Goal: Task Accomplishment & Management: Manage account settings

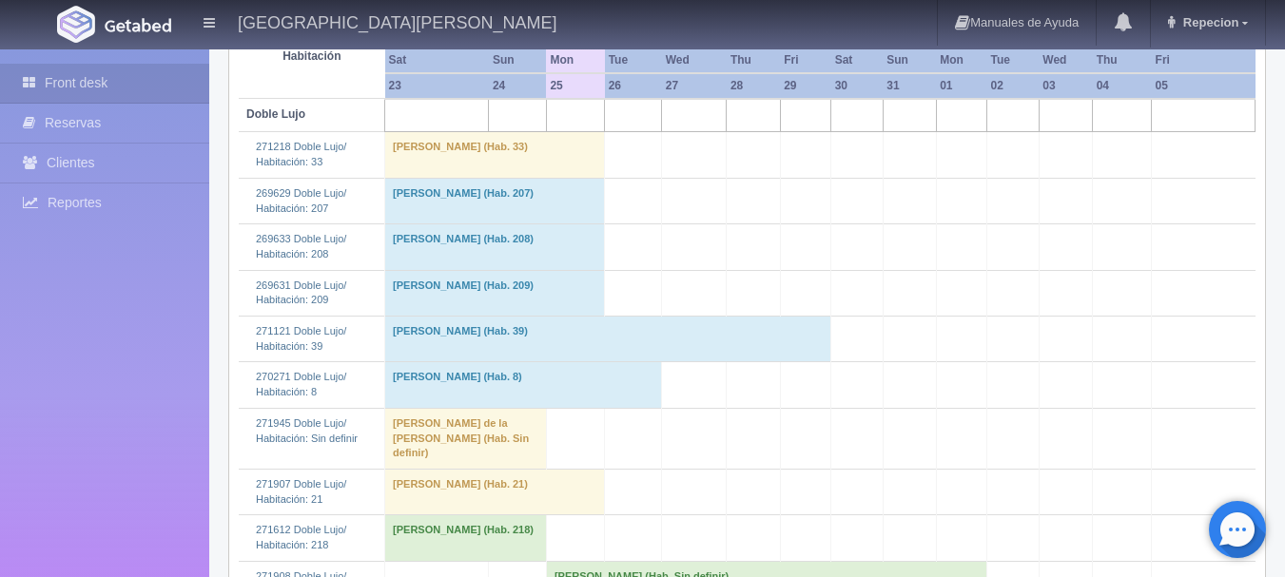
scroll to position [666, 0]
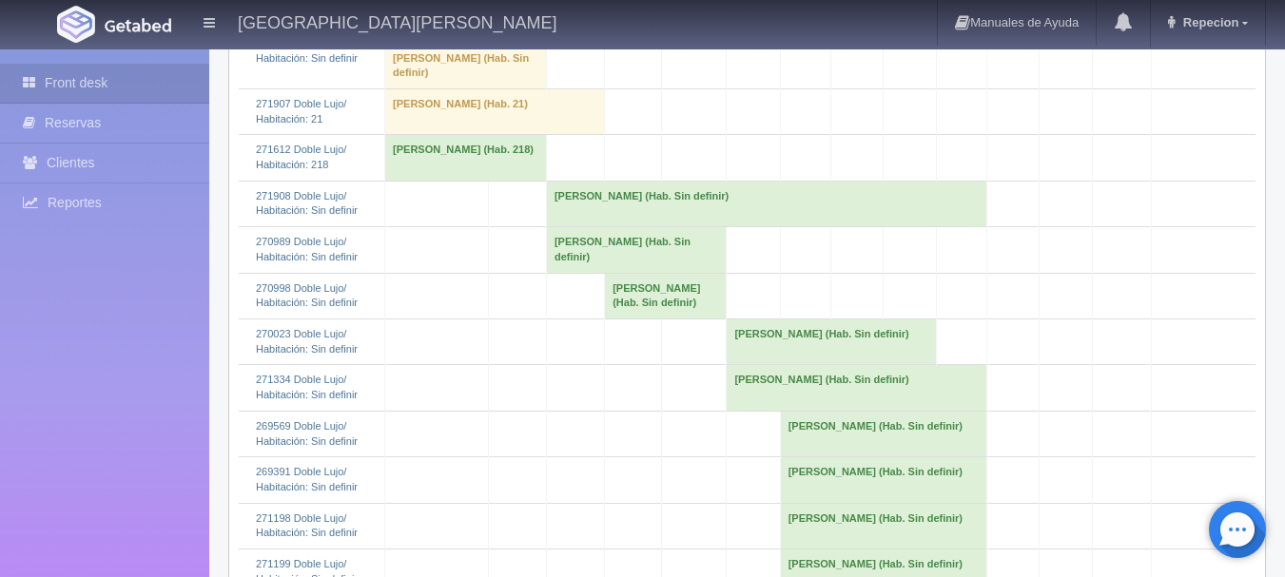
click at [590, 208] on td "Nora Estela Jimenez Maciel (Hab. Sin definir)" at bounding box center [766, 204] width 440 height 46
click at [763, 150] on link "Más Información" at bounding box center [767, 146] width 85 height 13
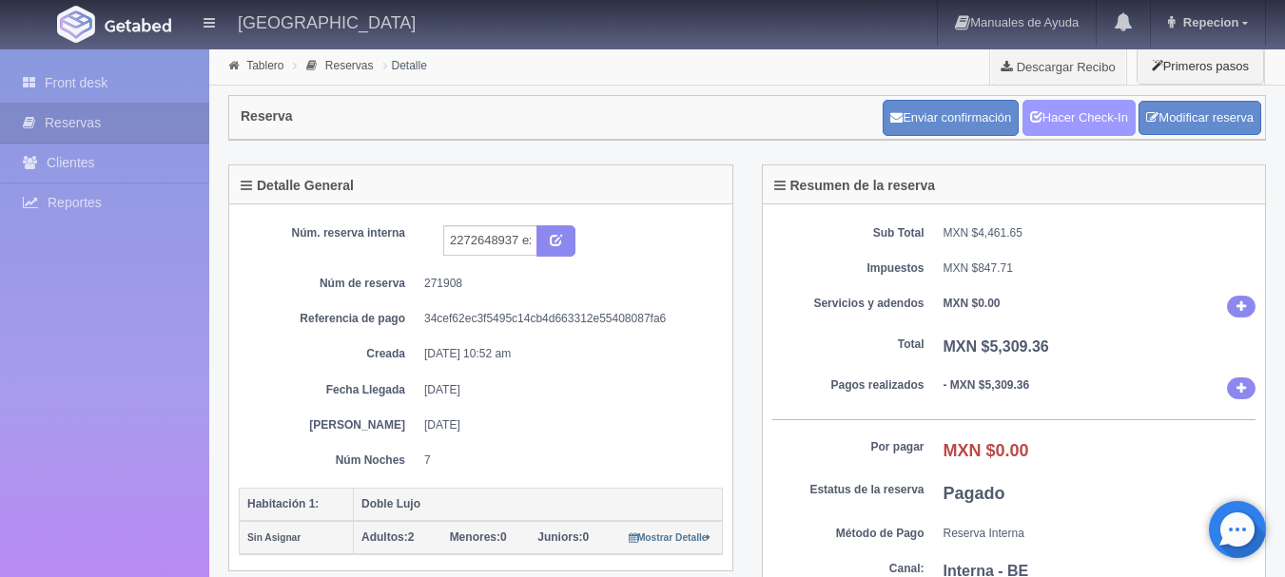
click at [1078, 111] on link "Hacer Check-In" at bounding box center [1078, 118] width 113 height 36
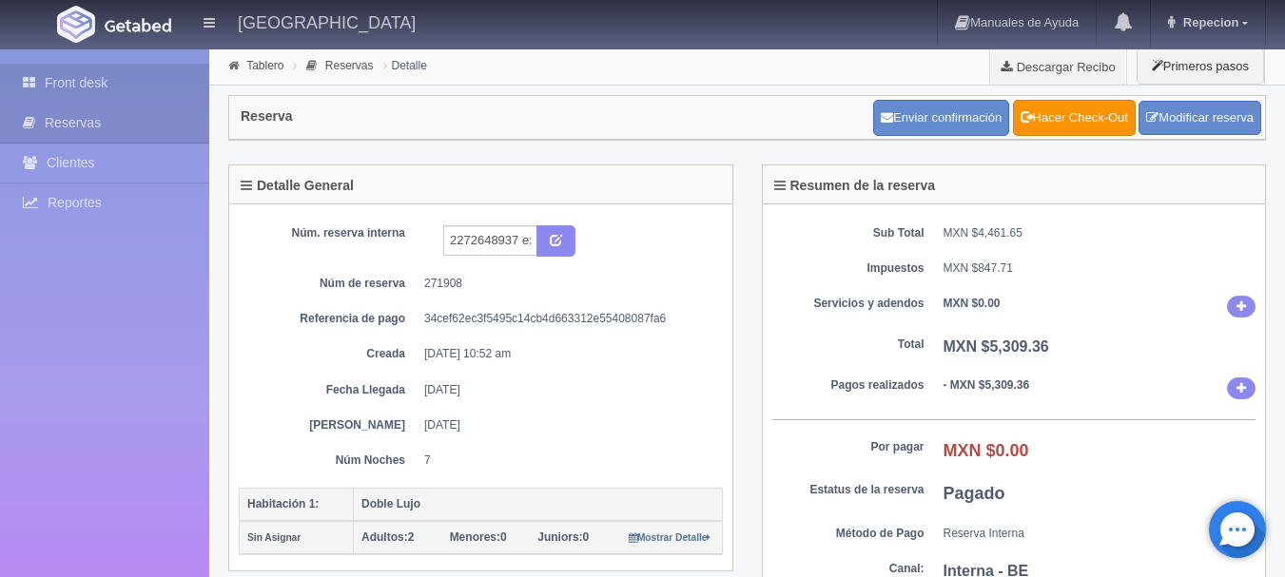
click at [82, 87] on link "Front desk" at bounding box center [104, 83] width 209 height 39
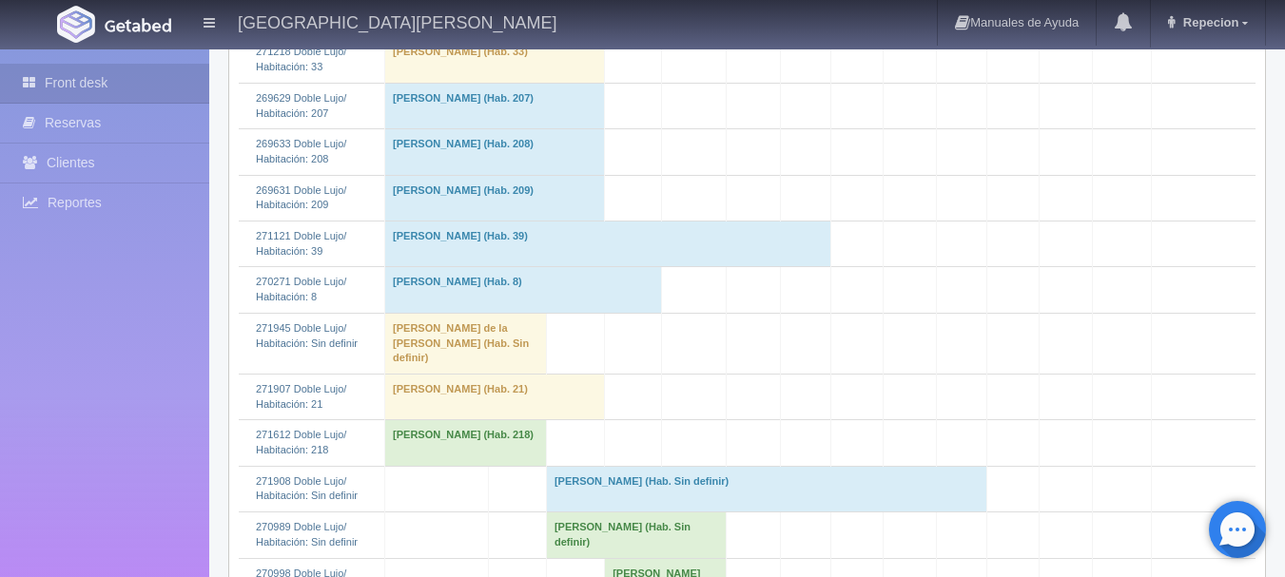
scroll to position [476, 0]
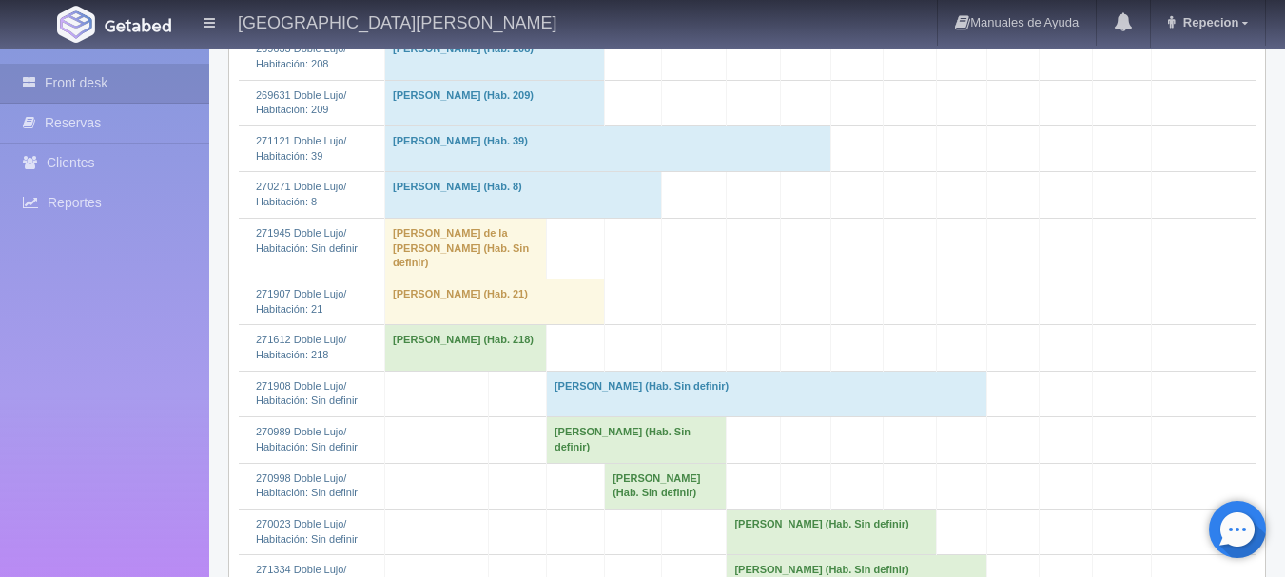
click at [620, 397] on td "Nora Estela Jimenez Maciel (Hab. Sin definir)" at bounding box center [766, 394] width 440 height 46
click at [825, 378] on td "Nora Estela Jimenez Maciel (Hab. Sin definir)" at bounding box center [766, 394] width 440 height 46
drag, startPoint x: 825, startPoint y: 378, endPoint x: 796, endPoint y: 378, distance: 28.5
click at [825, 378] on td "Nora Estela Jimenez Maciel (Hab. Sin definir)" at bounding box center [766, 394] width 440 height 46
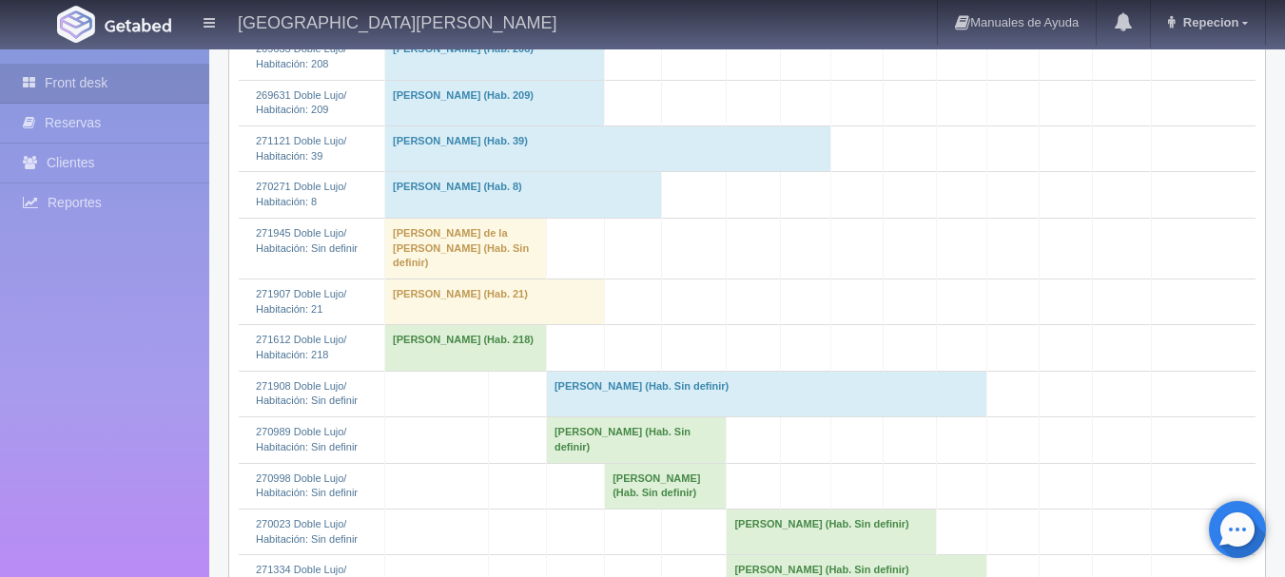
click at [957, 377] on td "Nora Estela Jimenez Maciel (Hab. Sin definir)" at bounding box center [766, 394] width 440 height 46
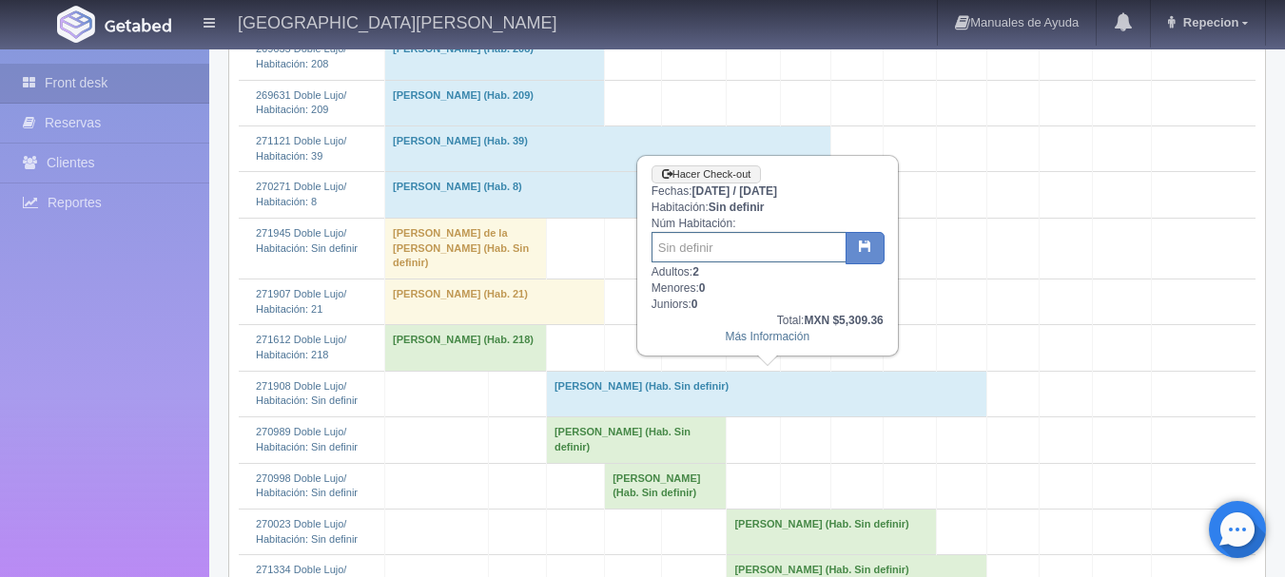
click at [753, 250] on input "text" at bounding box center [748, 247] width 195 height 30
type input "32"
click at [859, 250] on icon "button" at bounding box center [865, 246] width 12 height 12
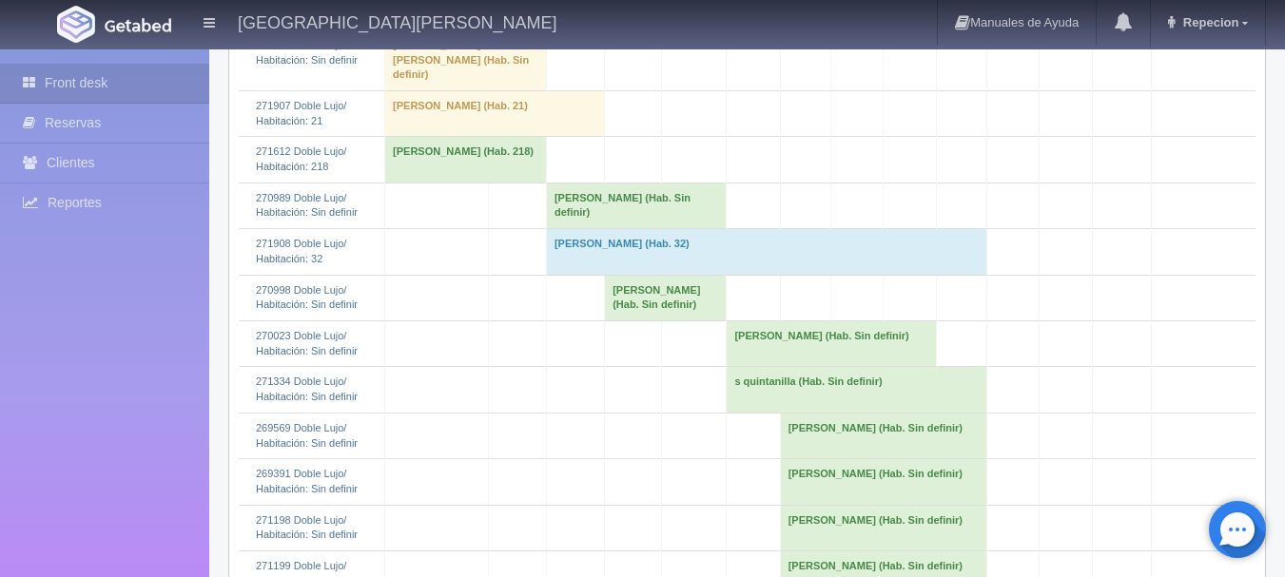
scroll to position [666, 0]
click at [590, 212] on td "[PERSON_NAME] (Hab. Sin definir)" at bounding box center [636, 204] width 180 height 46
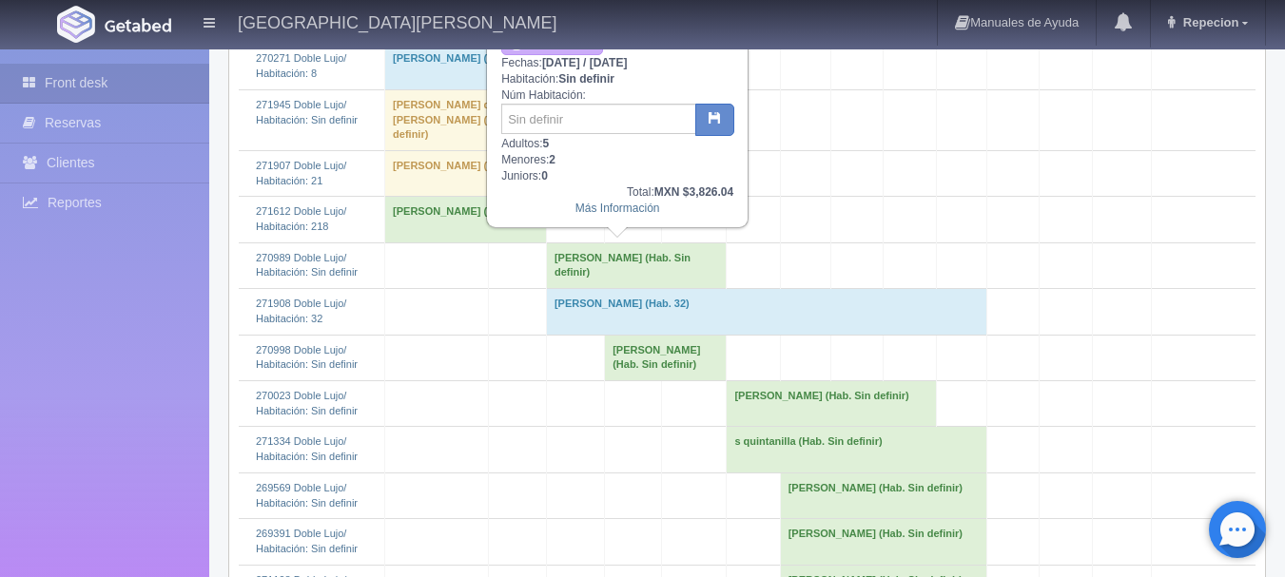
scroll to position [571, 0]
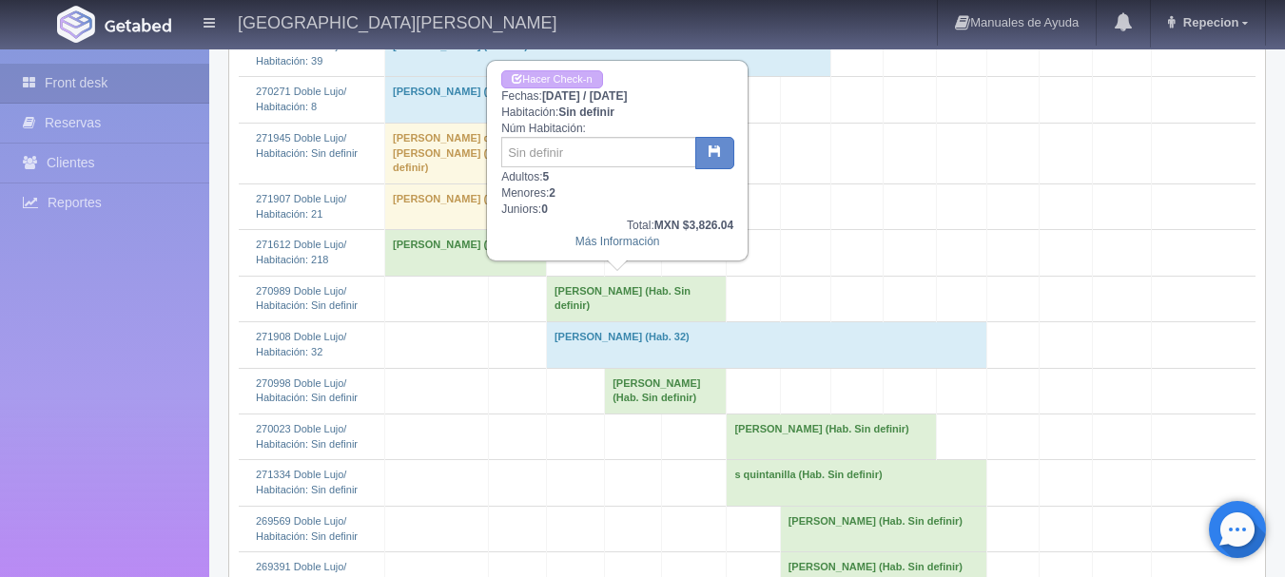
click at [602, 286] on td "[PERSON_NAME] (Hab. Sin definir)" at bounding box center [636, 299] width 180 height 46
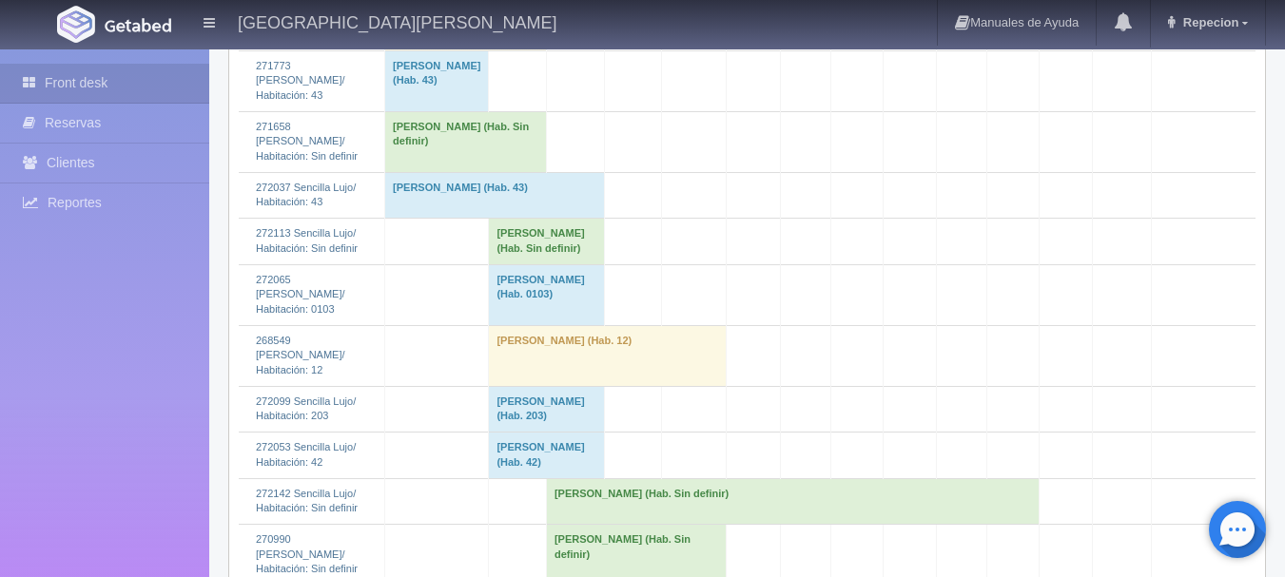
scroll to position [1997, 0]
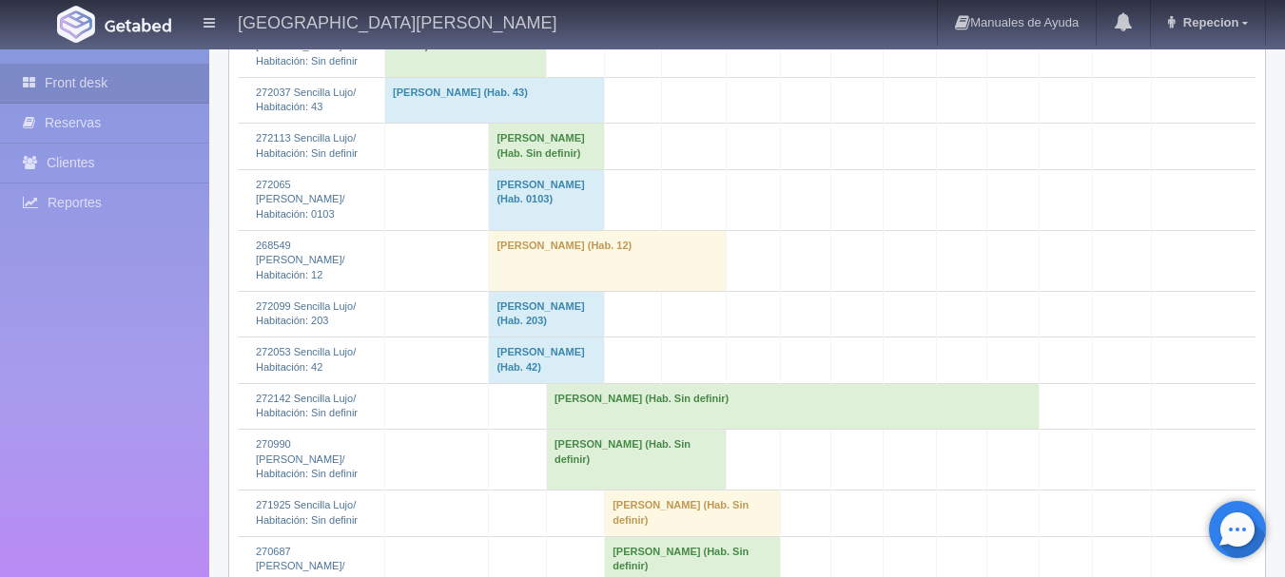
click at [592, 400] on td "[PERSON_NAME] (Hab. Sin definir)" at bounding box center [792, 406] width 493 height 46
click at [677, 398] on td "[PERSON_NAME] (Hab. Sin definir)" at bounding box center [792, 406] width 493 height 46
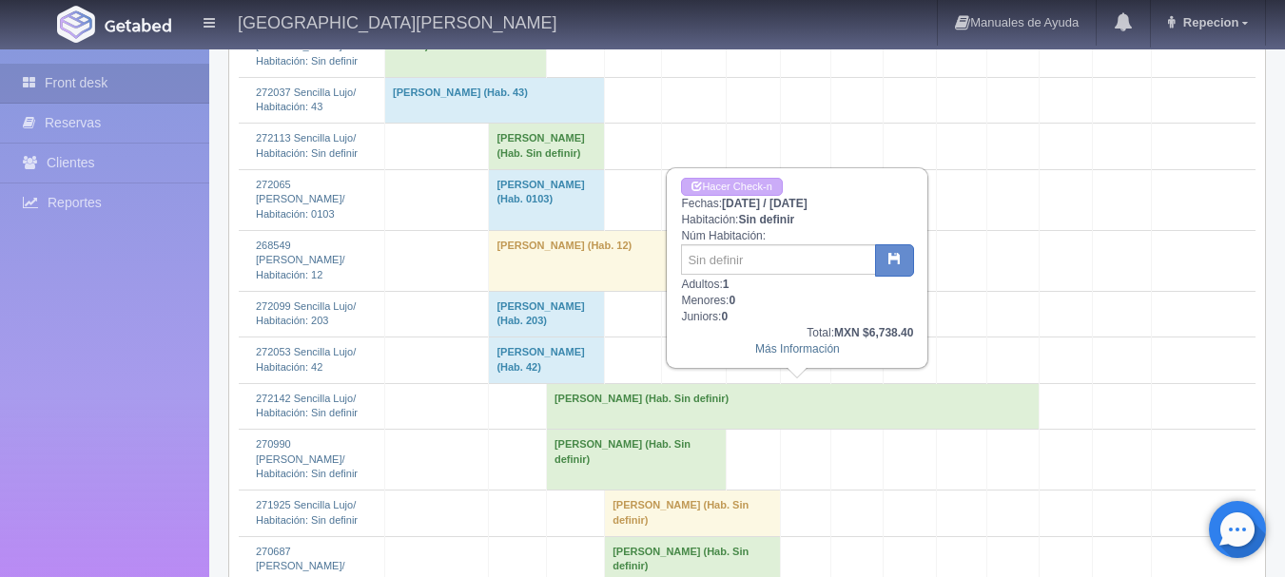
click at [677, 398] on td "[PERSON_NAME] (Hab. Sin definir)" at bounding box center [792, 406] width 493 height 46
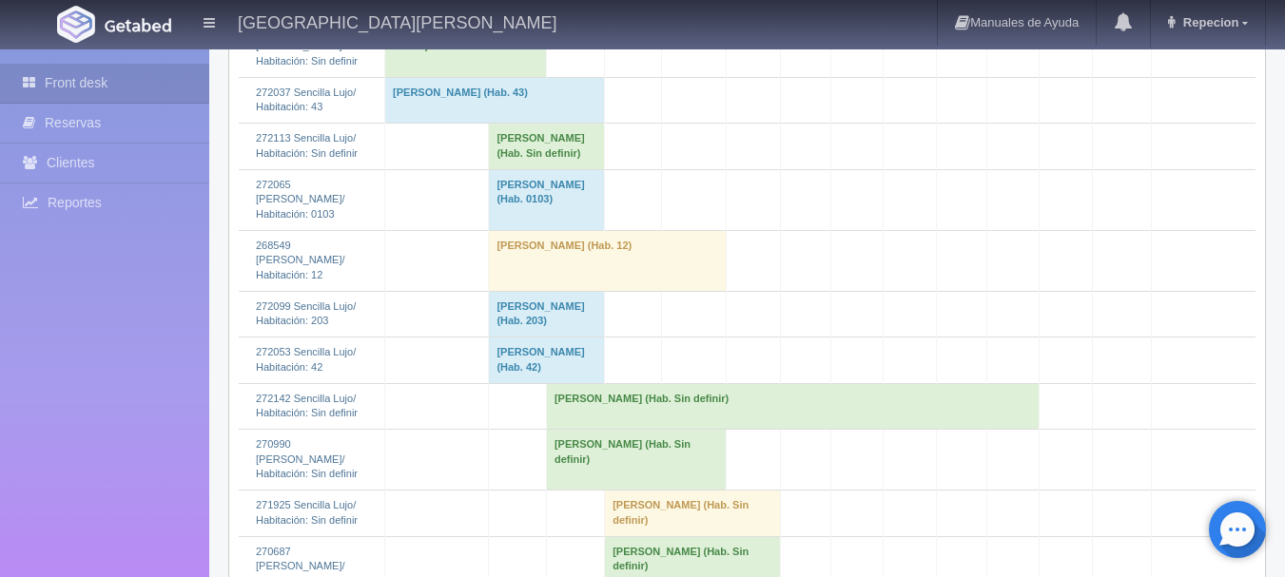
click at [677, 398] on td "[PERSON_NAME] (Hab. Sin definir)" at bounding box center [792, 406] width 493 height 46
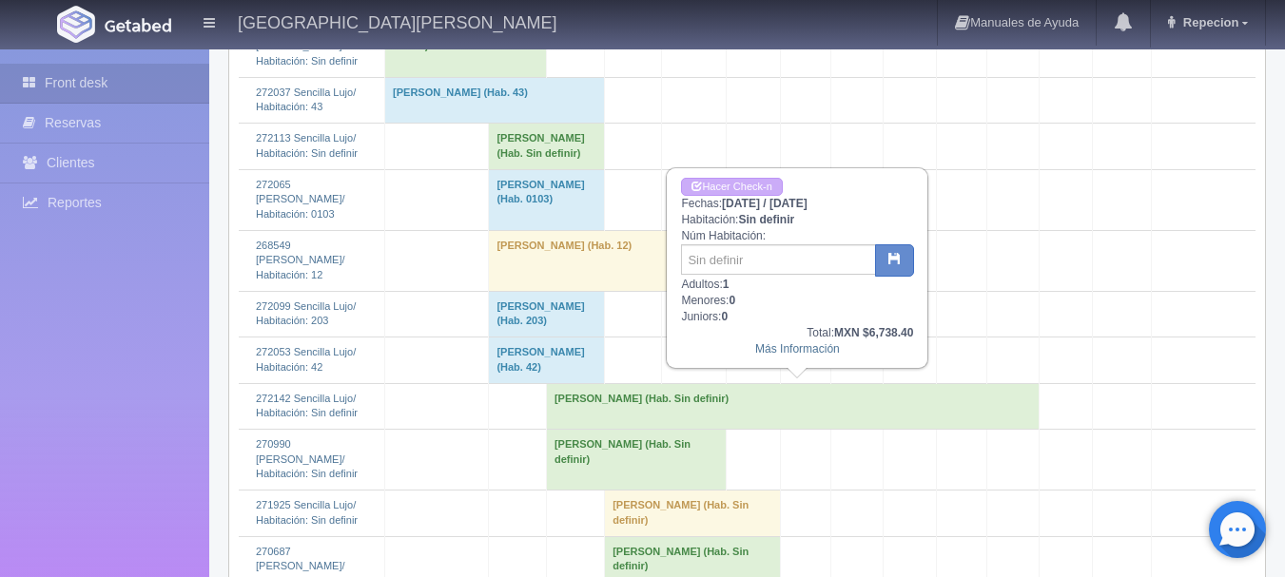
click at [630, 452] on td "[PERSON_NAME] (Hab. Sin definir)" at bounding box center [636, 459] width 180 height 61
click at [667, 444] on td "[PERSON_NAME] (Hab. Sin definir)" at bounding box center [636, 459] width 180 height 61
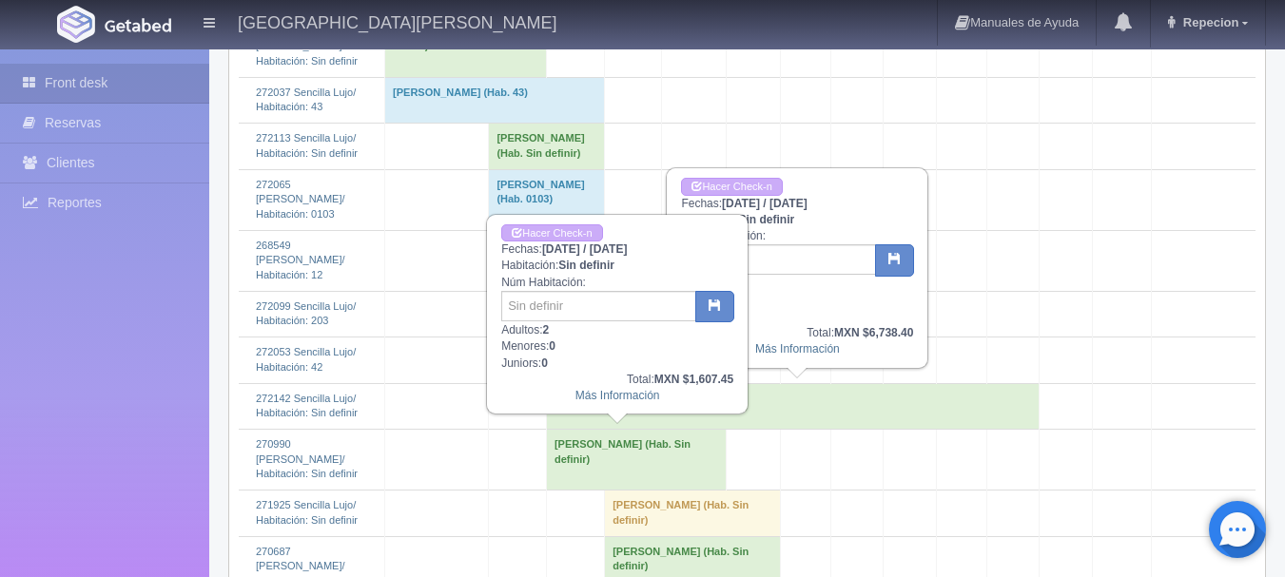
click at [727, 442] on td at bounding box center [753, 459] width 53 height 61
click at [702, 442] on td "[PERSON_NAME] (Hab. Sin definir)" at bounding box center [636, 459] width 180 height 61
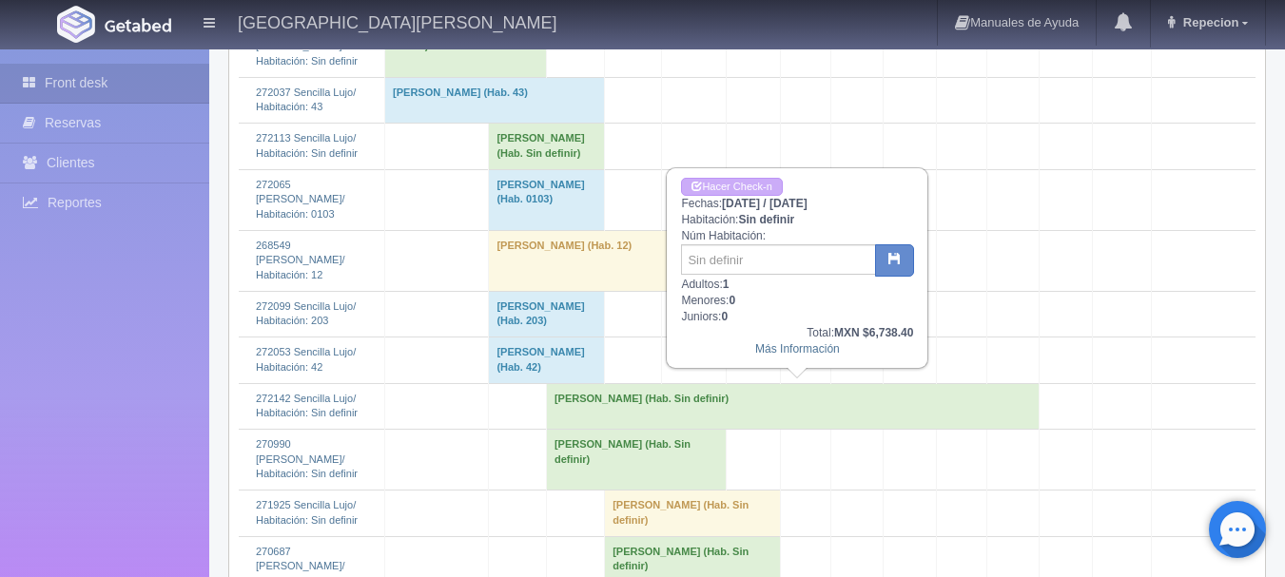
click at [875, 399] on td "[PERSON_NAME] (Hab. Sin definir)" at bounding box center [792, 406] width 493 height 46
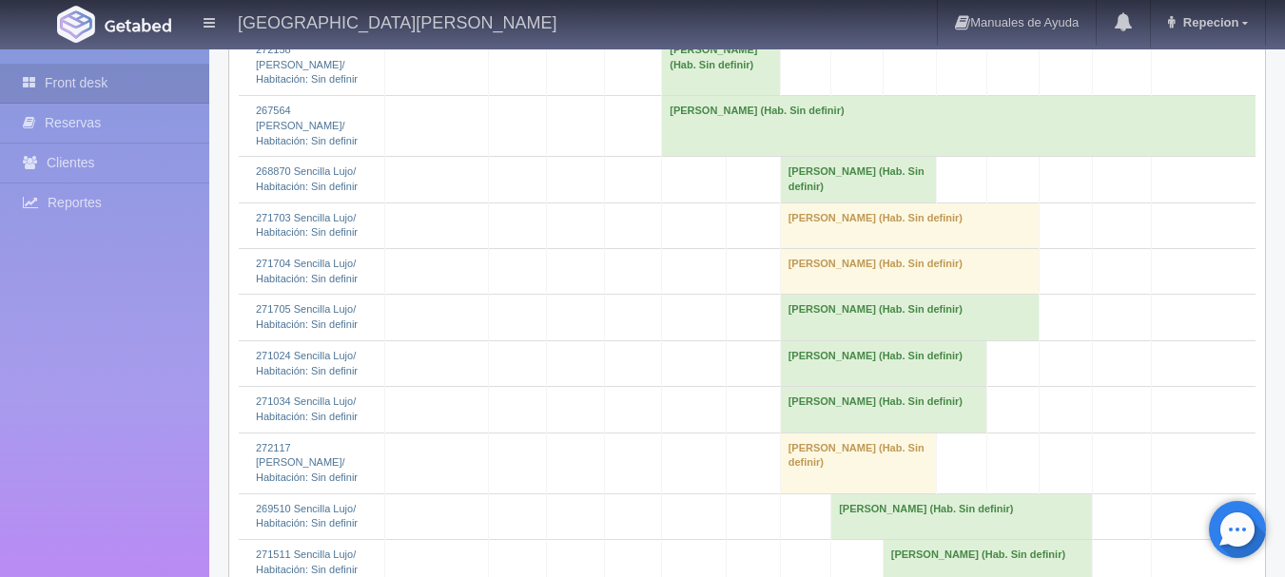
scroll to position [2663, 0]
